Goal: Task Accomplishment & Management: Complete application form

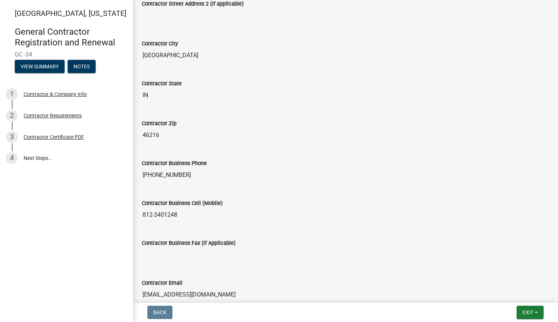
scroll to position [305, 0]
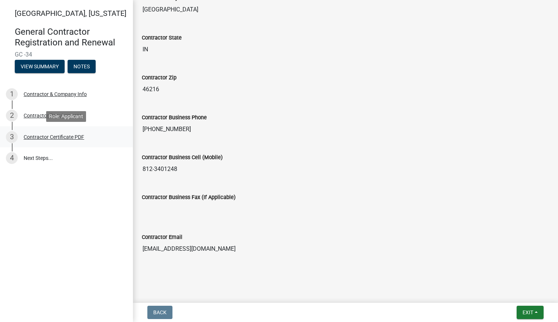
click at [46, 136] on div "Contractor Certificate PDF" at bounding box center [54, 136] width 61 height 5
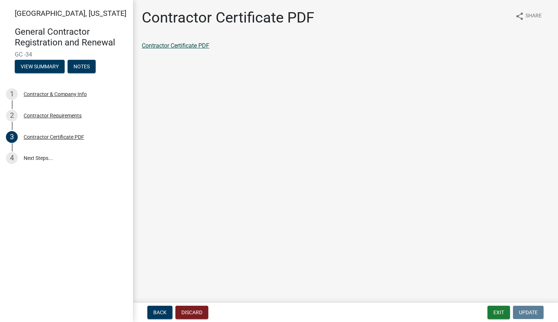
click at [192, 47] on link "Contractor Certificate PDF" at bounding box center [176, 45] width 68 height 7
click at [38, 92] on div "Contractor & Company Info" at bounding box center [55, 94] width 63 height 5
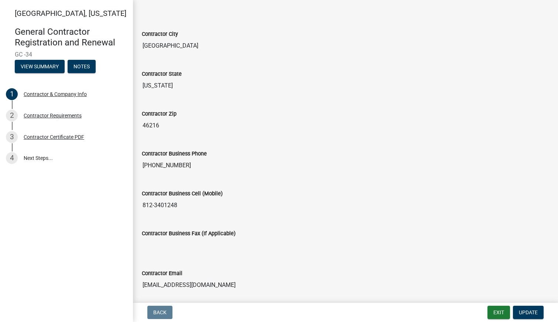
scroll to position [249, 0]
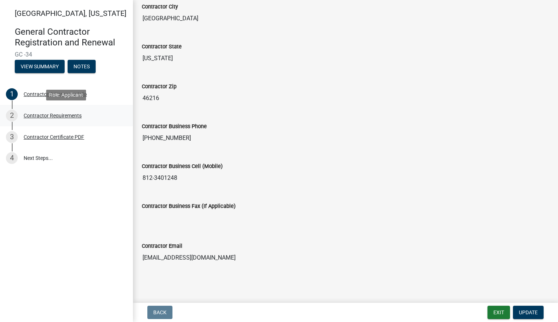
click at [59, 115] on div "Contractor Requirements" at bounding box center [53, 115] width 58 height 5
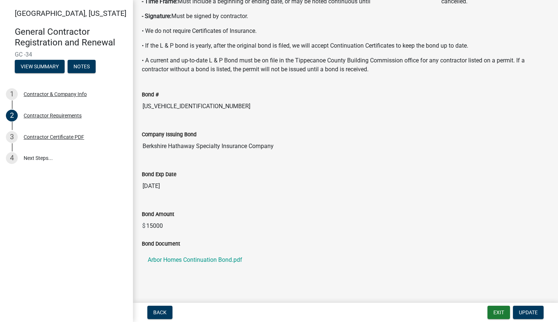
scroll to position [154, 0]
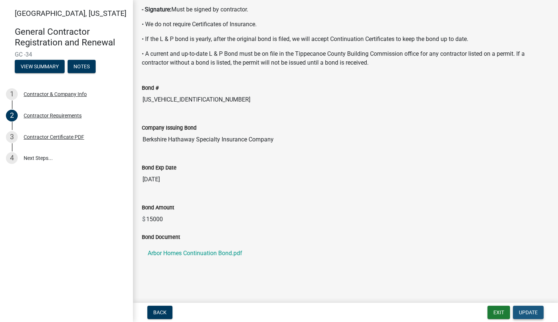
click at [529, 312] on span "Update" at bounding box center [528, 313] width 19 height 6
click at [60, 134] on div "Contractor Certificate PDF" at bounding box center [54, 136] width 61 height 5
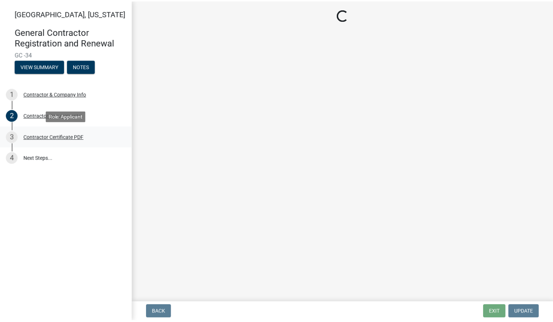
scroll to position [0, 0]
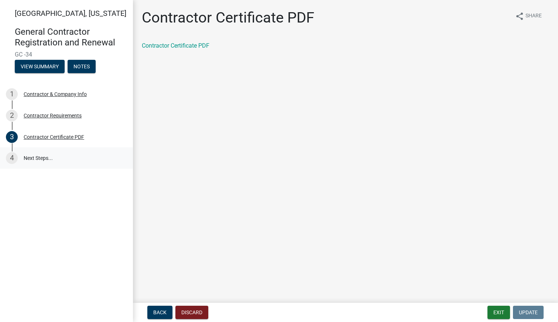
click at [40, 157] on link "4 Next Steps..." at bounding box center [66, 157] width 133 height 21
click at [35, 66] on button "View Summary" at bounding box center [40, 66] width 50 height 13
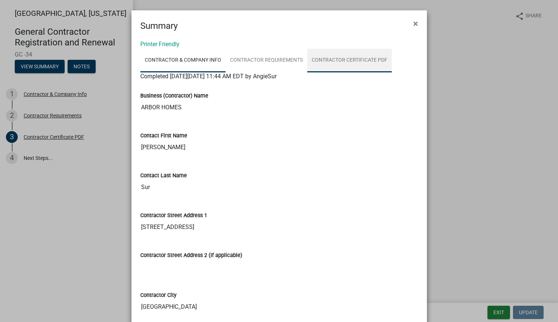
click at [365, 58] on link "Contractor Certificate PDF" at bounding box center [349, 61] width 85 height 24
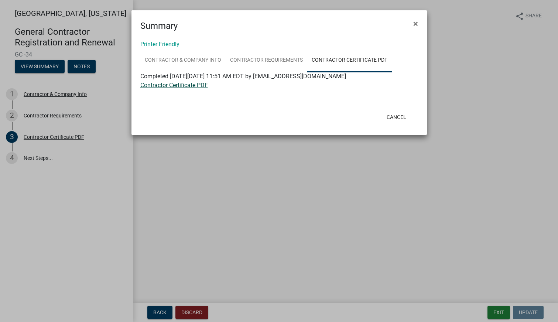
click at [164, 86] on link "Contractor Certificate PDF" at bounding box center [174, 85] width 68 height 7
click at [401, 119] on button "Cancel" at bounding box center [396, 116] width 31 height 13
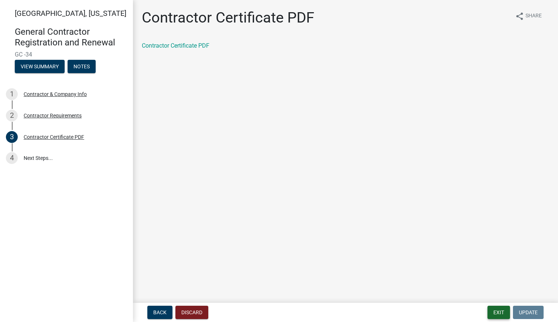
click at [498, 312] on button "Exit" at bounding box center [499, 312] width 23 height 13
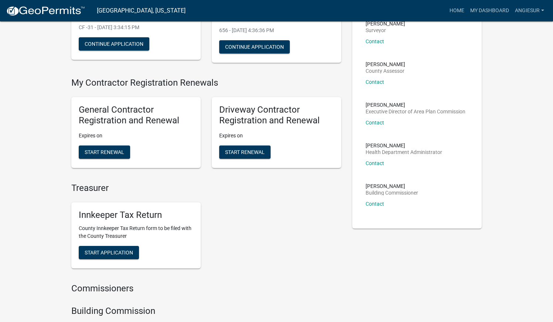
scroll to position [111, 0]
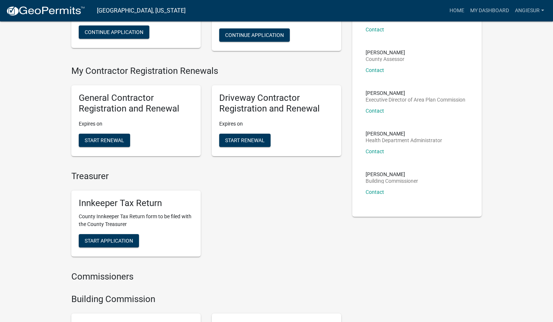
click at [100, 98] on h5 "General Contractor Registration and Renewal" at bounding box center [136, 103] width 115 height 21
click at [100, 139] on span "Start Renewal" at bounding box center [105, 140] width 40 height 6
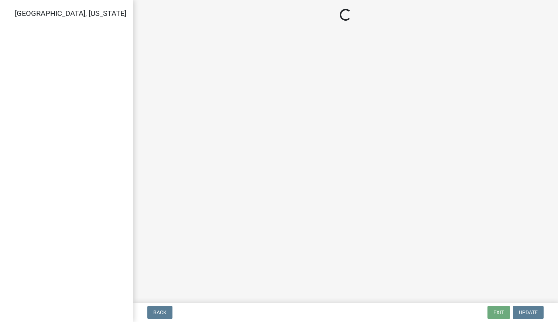
select select "IN"
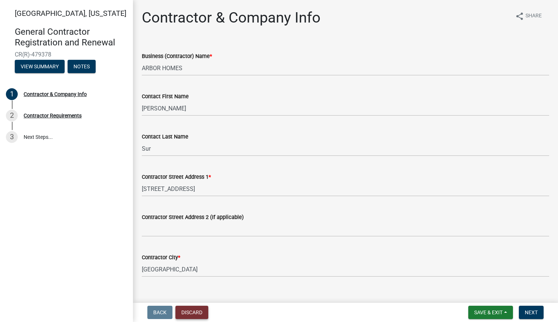
click at [190, 312] on button "Discard" at bounding box center [191, 312] width 33 height 13
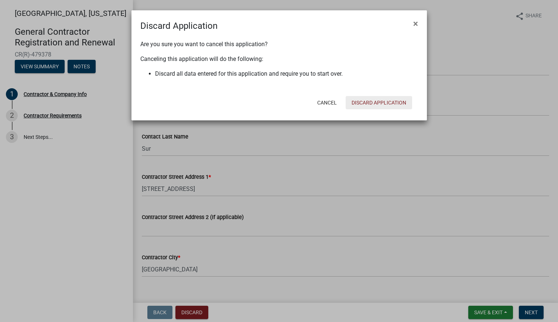
click at [389, 103] on button "Discard Application" at bounding box center [379, 102] width 66 height 13
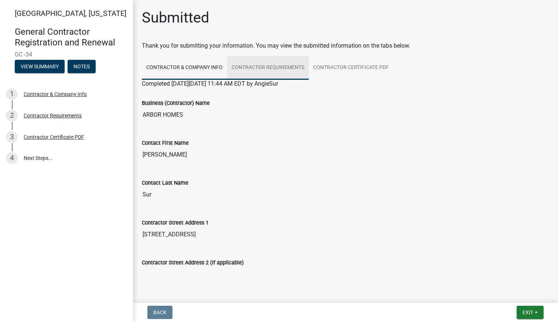
click at [289, 69] on link "Contractor Requirements" at bounding box center [268, 68] width 82 height 24
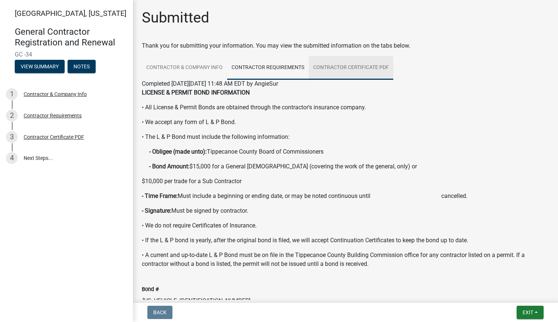
click at [366, 65] on link "Contractor Certificate PDF" at bounding box center [351, 68] width 85 height 24
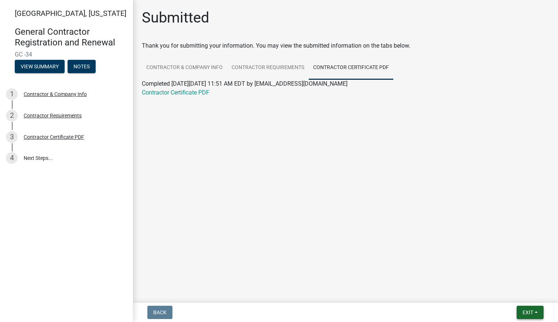
click at [533, 312] on span "Exit" at bounding box center [528, 313] width 11 height 6
click at [509, 293] on button "Save & Exit" at bounding box center [514, 293] width 59 height 18
